Goal: Information Seeking & Learning: Learn about a topic

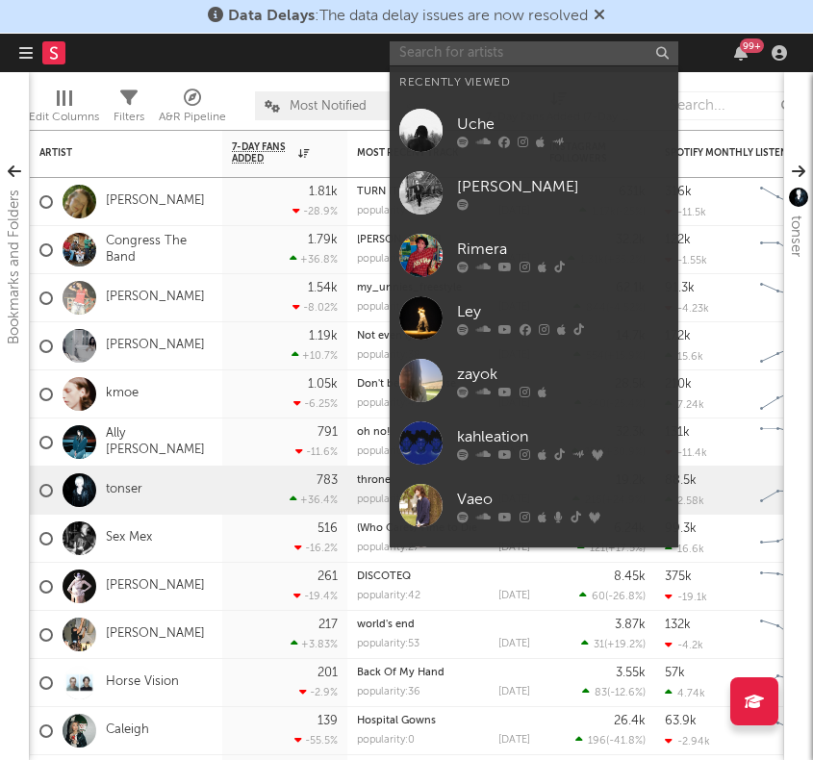
click at [544, 52] on input "text" at bounding box center [534, 53] width 289 height 24
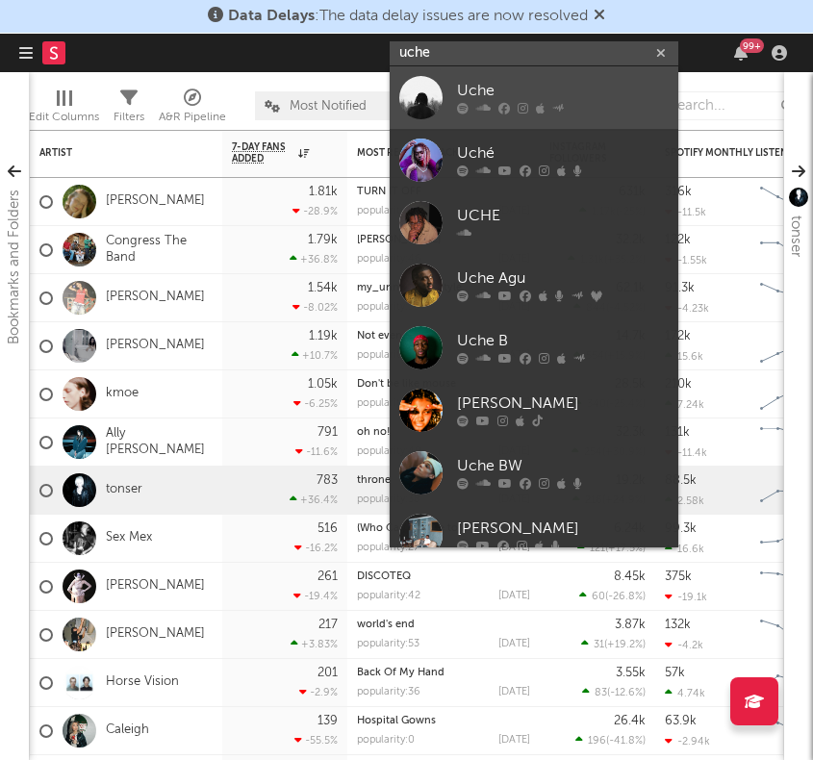
type input "uche"
click at [490, 86] on div "Uche" at bounding box center [563, 91] width 212 height 23
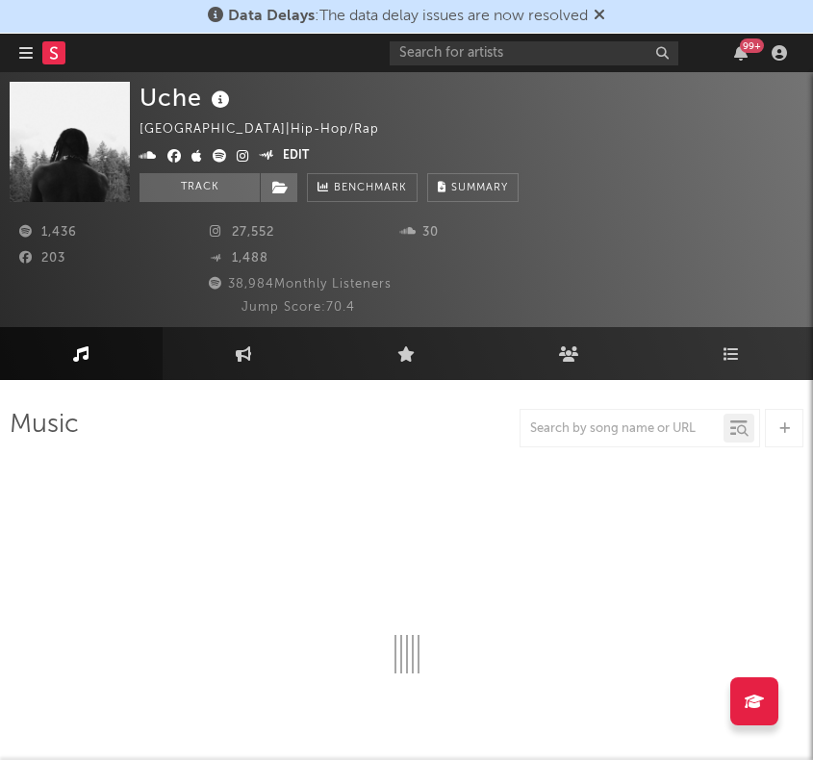
select select "1w"
